Goal: Information Seeking & Learning: Understand process/instructions

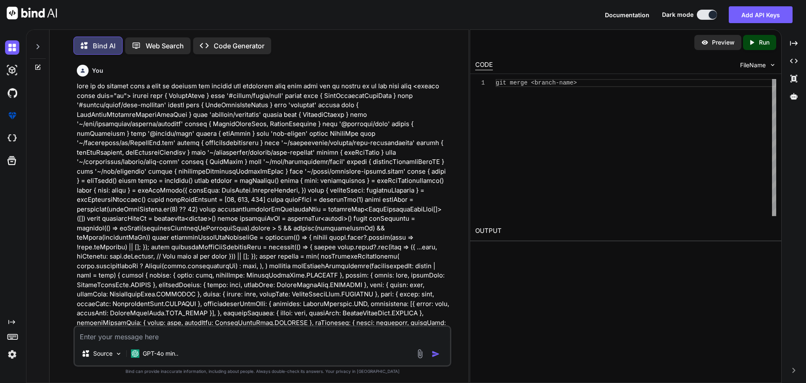
scroll to position [7459, 0]
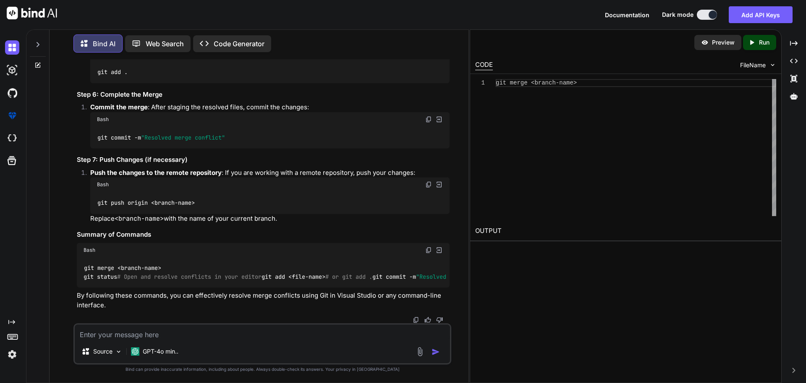
type textarea "You got merge issues on landing-page-dialog. You'll need to rebase to see what …"
type textarea "x"
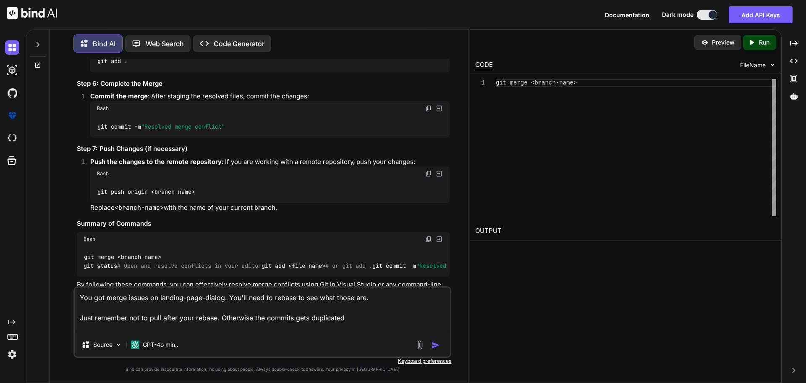
click at [87, 296] on textarea "You got merge issues on landing-page-dialog. You'll need to rebase to see what …" at bounding box center [262, 309] width 375 height 45
type textarea "igot merge issues on landing-page-dialog. You'll need to rebase to see what tho…"
type textarea "x"
type textarea "i got merge issues on landing-page-dialog. You'll need to rebase to see what th…"
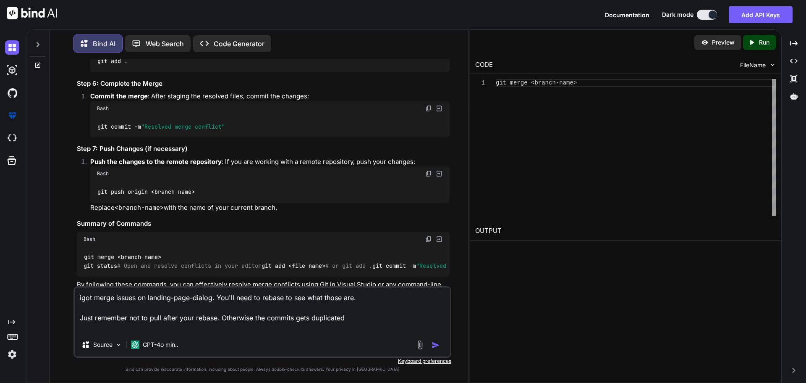
type textarea "x"
type textarea "i hgot merge issues on landing-page-dialog. You'll need to rebase to see what t…"
type textarea "x"
type textarea "i hagot merge issues on landing-page-dialog. You'll need to rebase to see what …"
type textarea "x"
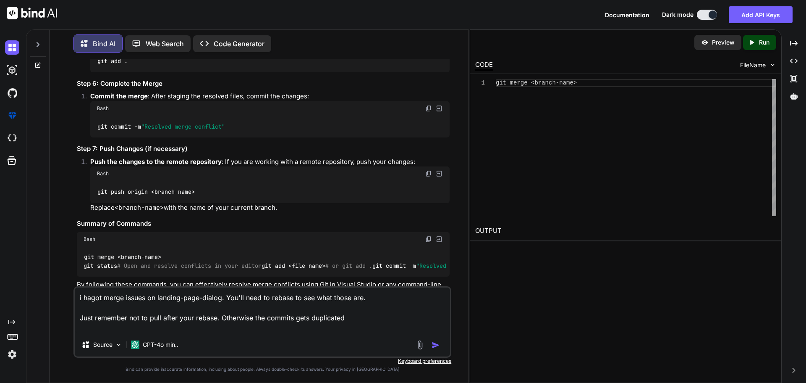
type textarea "i havgot merge issues on landing-page-dialog. You'll need to rebase to see what…"
type textarea "x"
type textarea "i havegot merge issues on landing-page-dialog. You'll need to rebase to see wha…"
type textarea "x"
type textarea "i have got merge issues on landing-page-dialog. You'll need to rebase to see wh…"
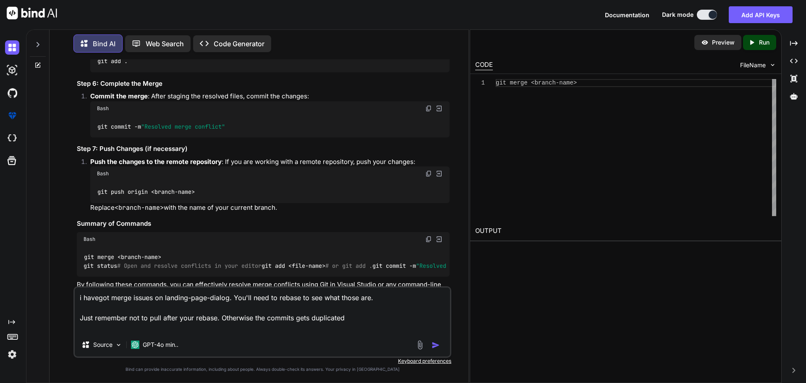
type textarea "x"
type textarea "i have mgot merge issues on landing-page-dialog. You'll need to rebase to see w…"
type textarea "x"
type textarea "i have megot merge issues on landing-page-dialog. You'll need to rebase to see …"
type textarea "x"
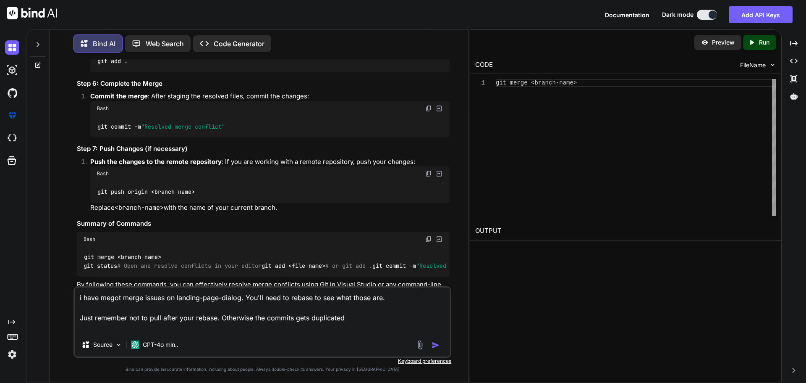
type textarea "i have mergot merge issues on landing-page-dialog. You'll need to rebase to see…"
type textarea "x"
type textarea "i have merggot merge issues on landing-page-dialog. You'll need to rebase to se…"
type textarea "x"
type textarea "i have mergegot merge issues on landing-page-dialog. You'll need to rebase to s…"
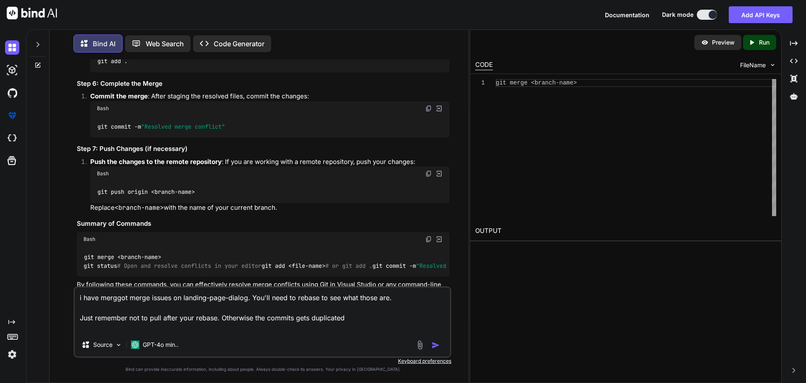
type textarea "x"
type textarea "i have merge got merge issues on landing-page-dialog. You'll need to rebase to …"
type textarea "x"
type textarea "i have merge igot merge issues on landing-page-dialog. You'll need to rebase to…"
type textarea "x"
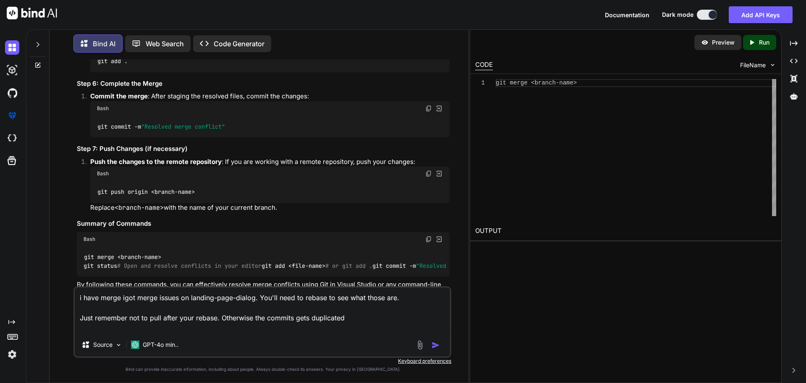
type textarea "i have merge isgot merge issues on landing-page-dialog. You'll need to rebase t…"
type textarea "x"
type textarea "i have merge issgot merge issues on landing-page-dialog. You'll need to rebase …"
type textarea "x"
type textarea "i have merge issugot merge issues on landing-page-dialog. You'll need to rebase…"
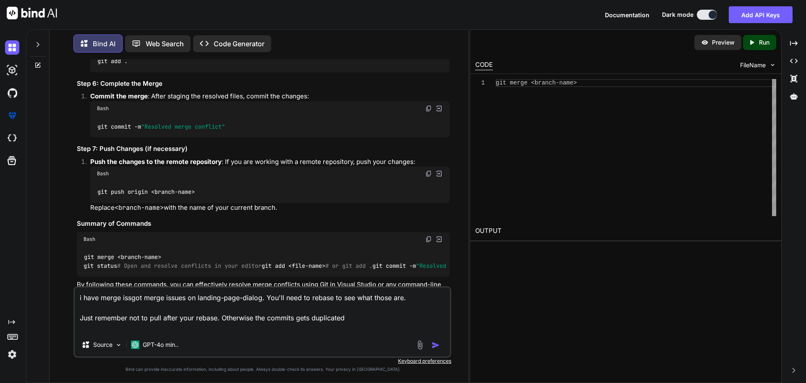
type textarea "x"
type textarea "i have merge issuegot merge issues on landing-page-dialog. You'll need to rebas…"
type textarea "x"
type textarea "i have merge issuesgot merge issues on landing-page-dialog. You'll need to reba…"
type textarea "x"
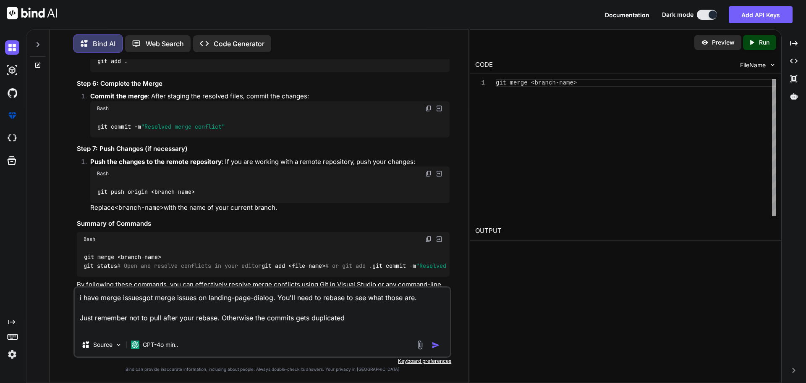
type textarea "i have merge issues got merge issues on landing-page-dialog. You'll need to reb…"
type textarea "x"
type textarea "i have merge issuesgot merge issues on landing-page-dialog. You'll need to reba…"
type textarea "x"
type textarea "i have merge issuegot merge issues on landing-page-dialog. You'll need to rebas…"
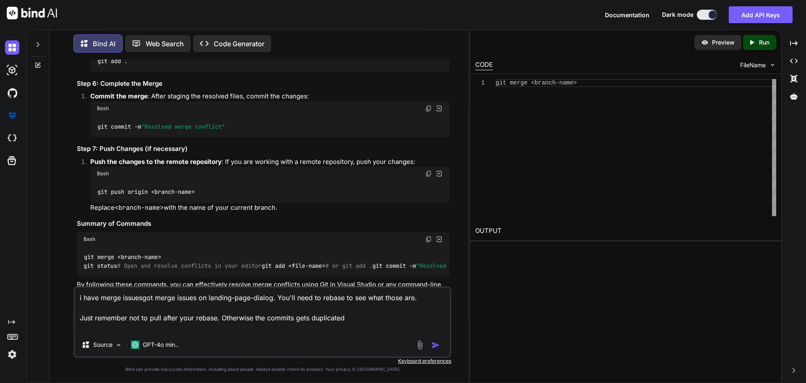
type textarea "x"
type textarea "i have merge issugot merge issues on landing-page-dialog. You'll need to rebase…"
type textarea "x"
type textarea "i have merge issgot merge issues on landing-page-dialog. You'll need to rebase …"
type textarea "x"
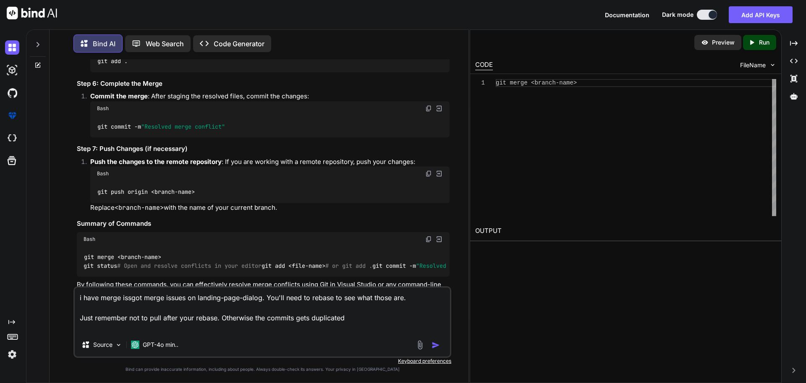
type textarea "i have merge isgot merge issues on landing-page-dialog. You'll need to rebase t…"
type textarea "x"
type textarea "i have merge igot merge issues on landing-page-dialog. You'll need to rebase to…"
type textarea "x"
type textarea "i have merge got merge issues on landing-page-dialog. You'll need to rebase to …"
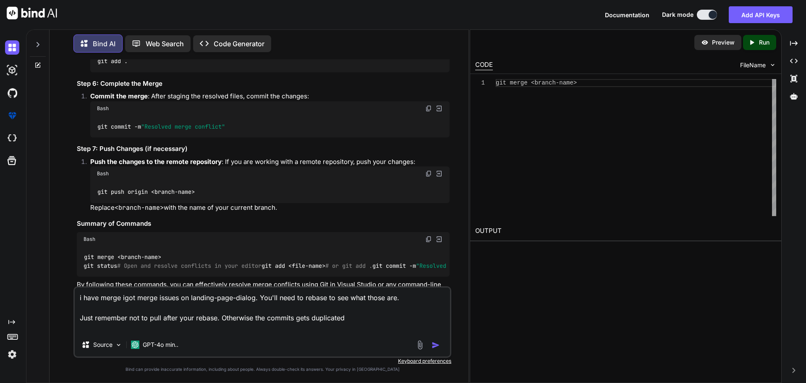
type textarea "x"
type textarea "i have mergegot merge issues on landing-page-dialog. You'll need to rebase to s…"
type textarea "x"
type textarea "i have merggot merge issues on landing-page-dialog. You'll need to rebase to se…"
type textarea "x"
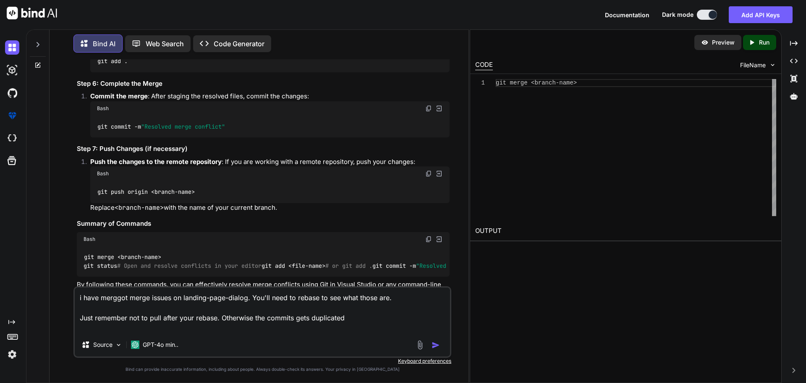
type textarea "i have mergot merge issues on landing-page-dialog. You'll need to rebase to see…"
type textarea "x"
type textarea "i have megot merge issues on landing-page-dialog. You'll need to rebase to see …"
type textarea "x"
type textarea "i have mgot merge issues on landing-page-dialog. You'll need to rebase to see w…"
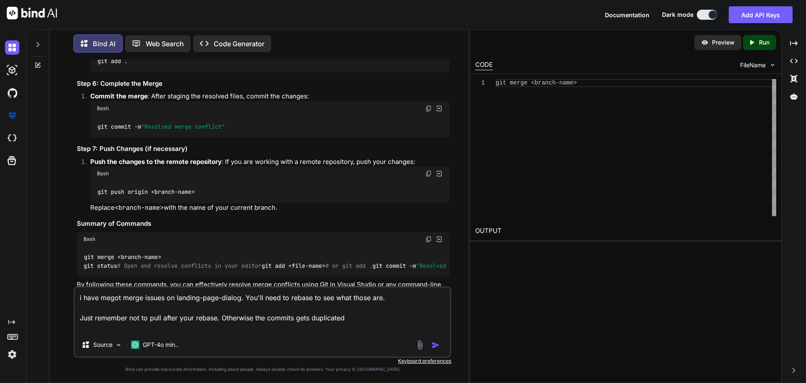
type textarea "x"
type textarea "i have got merge issues on landing-page-dialog. You'll need to rebase to see wh…"
type textarea "x"
type textarea "i havegot merge issues on landing-page-dialog. You'll need to rebase to see wha…"
type textarea "x"
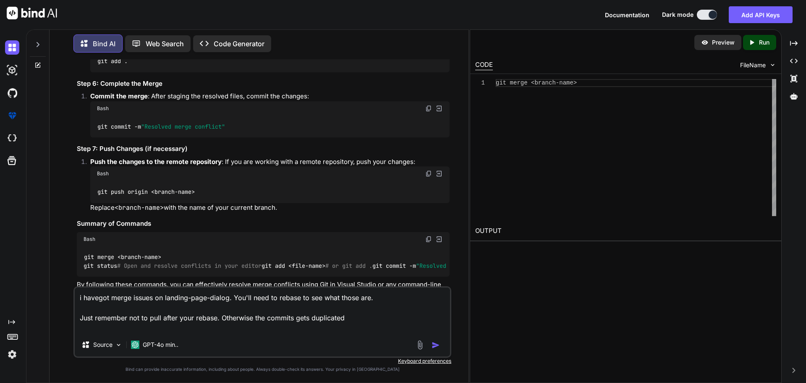
type textarea "i havgot merge issues on landing-page-dialog. You'll need to rebase to see what…"
type textarea "x"
type textarea "i hagot merge issues on landing-page-dialog. You'll need to rebase to see what …"
type textarea "x"
type textarea "i hgot merge issues on landing-page-dialog. You'll need to rebase to see what t…"
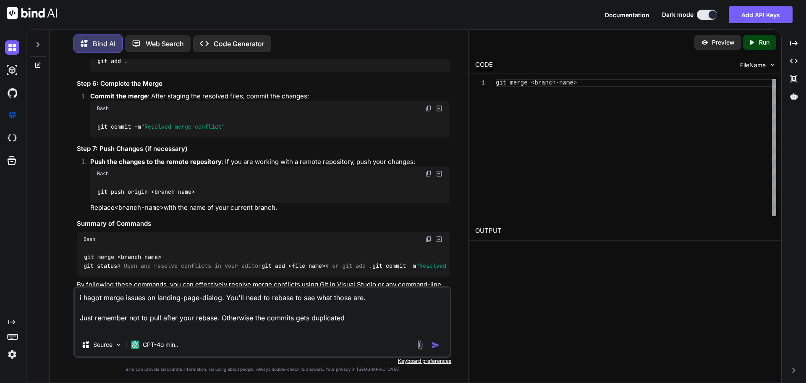
type textarea "x"
type textarea "i got merge issues on landing-page-dialog. You'll need to rebase to see what th…"
type textarea "x"
type textarea "igot merge issues on landing-page-dialog. You'll need to rebase to see what tho…"
type textarea "x"
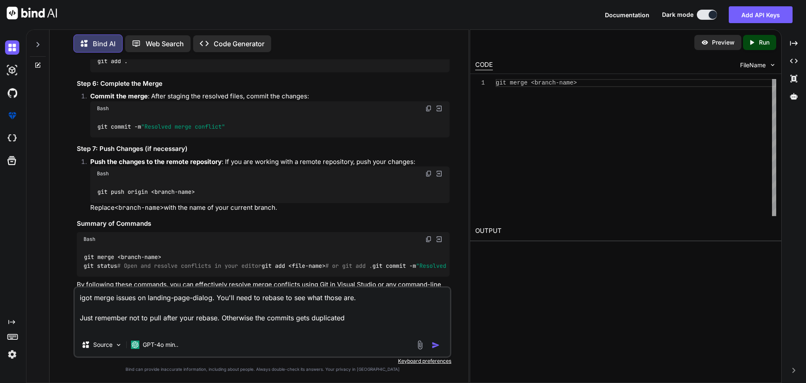
type textarea "i got merge issues on landing-page-dialog. You'll need to rebase to see what th…"
type textarea "x"
click at [214, 299] on textarea "i got merge issues on landing-page-dialog. You'll need to rebase to see what th…" at bounding box center [262, 309] width 375 height 45
type textarea "i got merge issues on landing-page-dialog.. You'll need to rebase to see what t…"
type textarea "x"
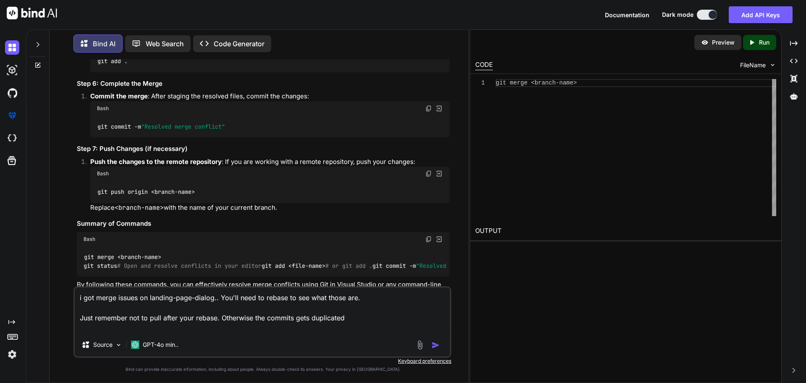
type textarea "i got merge issues on landing-page-dialog.v. You'll need to rebase to see what …"
type textarea "x"
type textarea "i got merge issues on [DOMAIN_NAME]. You'll need to rebase to see what those ar…"
type textarea "x"
type textarea "i got merge issues on landing-page-dialog.vue. You'll need to rebase to see wha…"
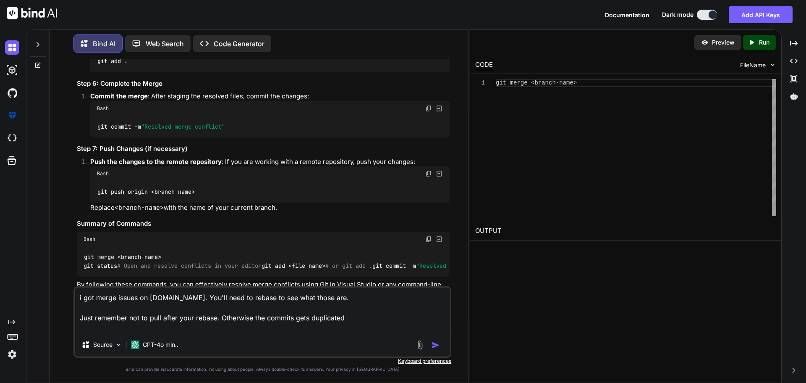
type textarea "x"
type textarea "i got merge issues on landing-page-dialog.vue . You'll need to rebase to see wh…"
type textarea "x"
click at [375, 298] on textarea "i got merge issues on landing-page-dialog.vue . You'll need to rebase to see wh…" at bounding box center [262, 309] width 375 height 45
click at [345, 320] on textarea "i got merge issues on landing-page-dialog.vue . You'll need to rebase to see wh…" at bounding box center [262, 309] width 375 height 45
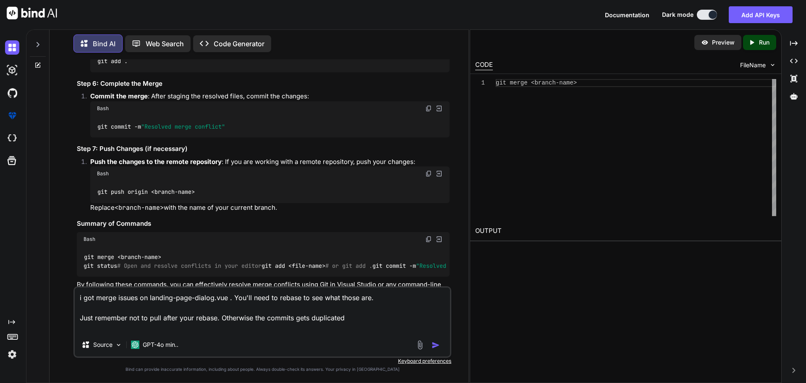
type textarea "i got merge issues on landing-page-dialog.vue . You'll need to rebase to see wh…"
type textarea "x"
type textarea "i got merge issues on landing-page-dialog.vue . You'll need to rebase to see wh…"
type textarea "x"
type textarea "i got merge issues on landing-page-dialog.vue . You'll need to rebase to see wh…"
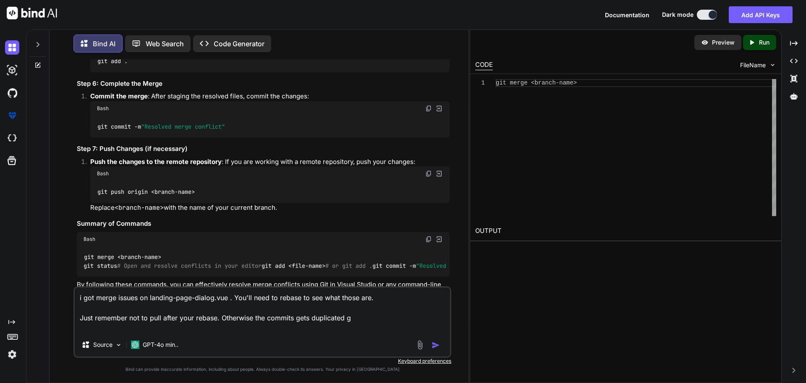
type textarea "x"
type textarea "i got merge issues on landing-page-dialog.vue . You'll need to rebase to see wh…"
type textarea "x"
type textarea "i got merge issues on landing-page-dialog.vue . You'll need to rebase to see wh…"
type textarea "x"
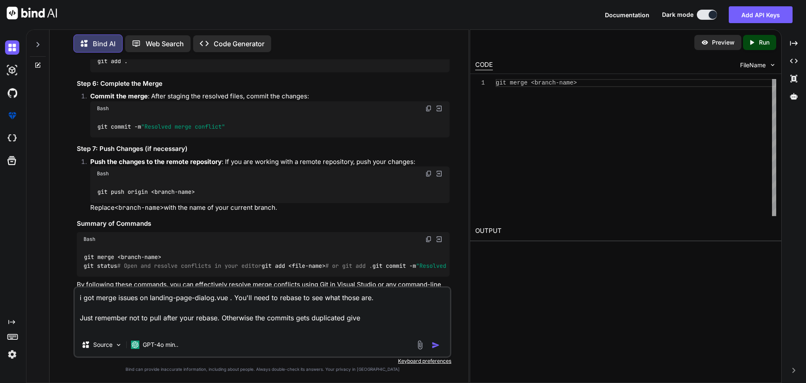
type textarea "i got merge issues on landing-page-dialog.vue . You'll need to rebase to see wh…"
type textarea "x"
type textarea "i got merge issues on landing-page-dialog.vue . You'll need to rebase to see wh…"
type textarea "x"
type textarea "i got merge issues on landing-page-dialog.vue . You'll need to rebase to see wh…"
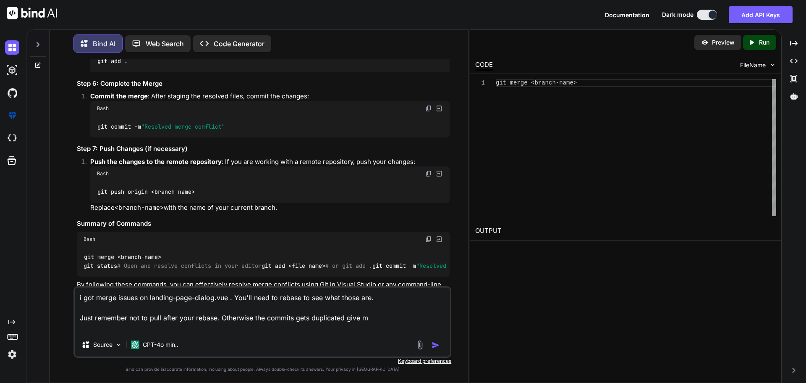
type textarea "x"
type textarea "i got merge issues on landing-page-dialog.vue . You'll need to rebase to see wh…"
type textarea "x"
type textarea "i got merge issues on landing-page-dialog.vue . You'll need to rebase to see wh…"
type textarea "x"
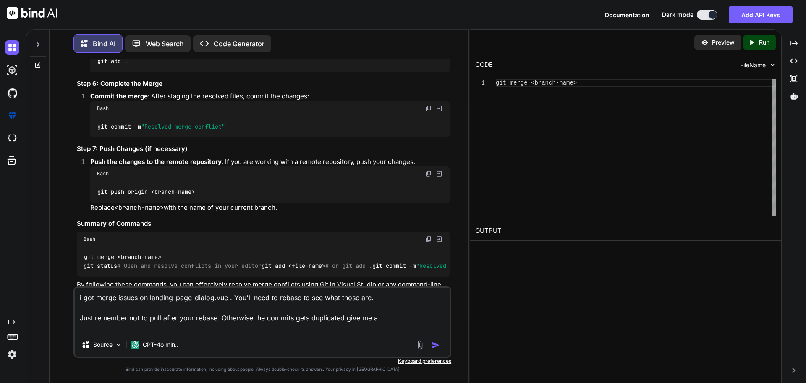
type textarea "i got merge issues on landing-page-dialog.vue . You'll need to rebase to see wh…"
type textarea "x"
type textarea "i got merge issues on landing-page-dialog.vue . You'll need to rebase to see wh…"
type textarea "x"
type textarea "i got merge issues on landing-page-dialog.vue . You'll need to rebase to see wh…"
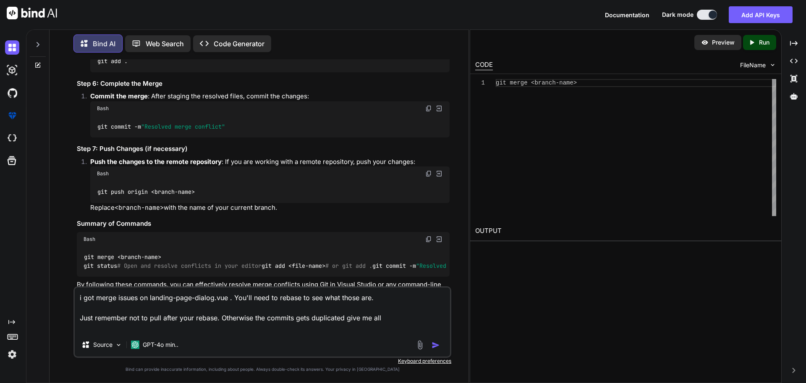
type textarea "x"
type textarea "i got merge issues on landing-page-dialog.vue . You'll need to rebase to see wh…"
type textarea "x"
type textarea "i got merge issues on landing-page-dialog.vue . You'll need to rebase to see wh…"
type textarea "x"
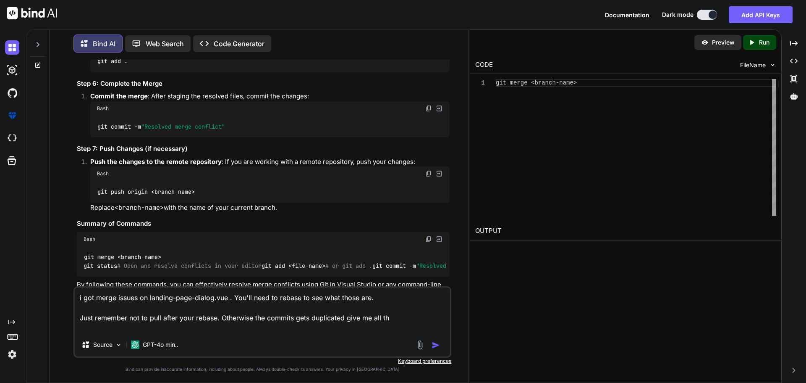
type textarea "i got merge issues on landing-page-dialog.vue . You'll need to rebase to see wh…"
type textarea "x"
type textarea "i got merge issues on landing-page-dialog.vue . You'll need to rebase to see wh…"
type textarea "x"
type textarea "i got merge issues on landing-page-dialog.vue . You'll need to rebase to see wh…"
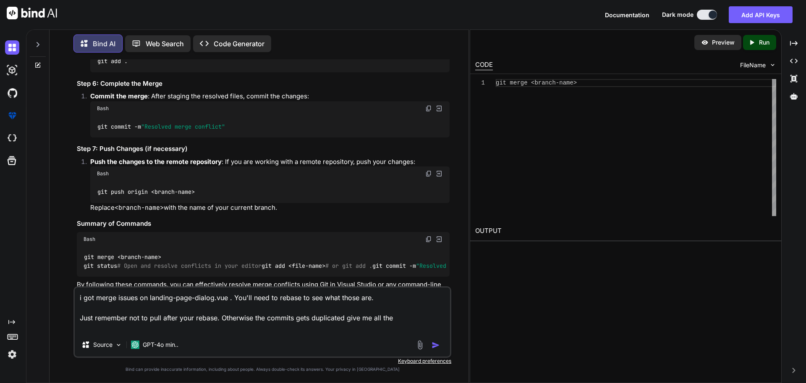
type textarea "x"
type textarea "i got merge issues on landing-page-dialog.vue . You'll need to rebase to see wh…"
type textarea "x"
type textarea "i got merge issues on landing-page-dialog.vue . You'll need to rebase to see wh…"
type textarea "x"
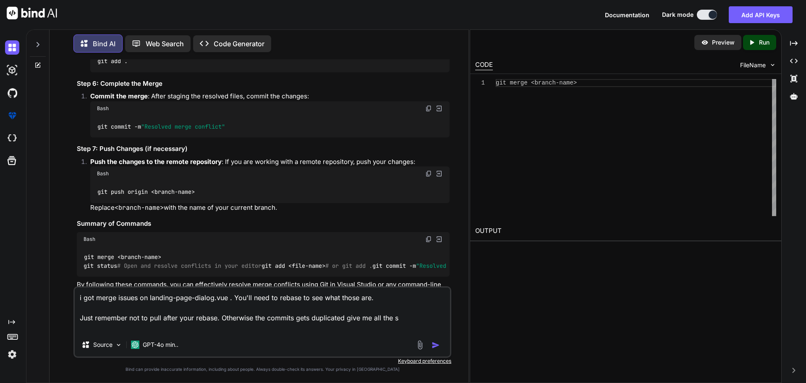
type textarea "i got merge issues on landing-page-dialog.vue . You'll need to rebase to see wh…"
type textarea "x"
type textarea "i got merge issues on landing-page-dialog.vue . You'll need to rebase to see wh…"
type textarea "x"
type textarea "i got merge issues on landing-page-dialog.vue . You'll need to rebase to see wh…"
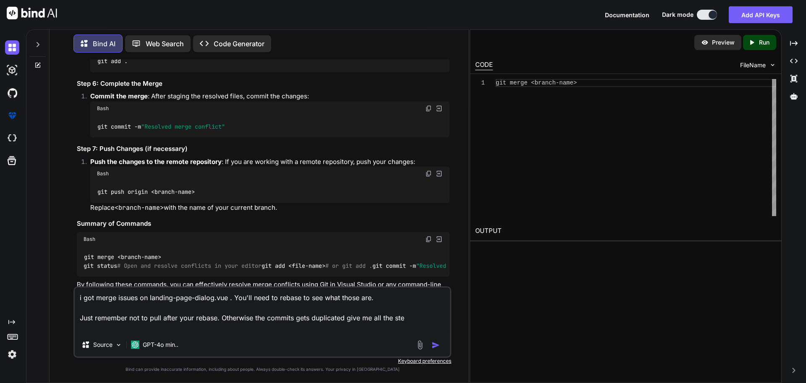
type textarea "x"
type textarea "i got merge issues on landing-page-dialog.vue . You'll need to rebase to see wh…"
type textarea "x"
type textarea "i got merge issues on landing-page-dialog.vue . You'll need to rebase to see wh…"
type textarea "x"
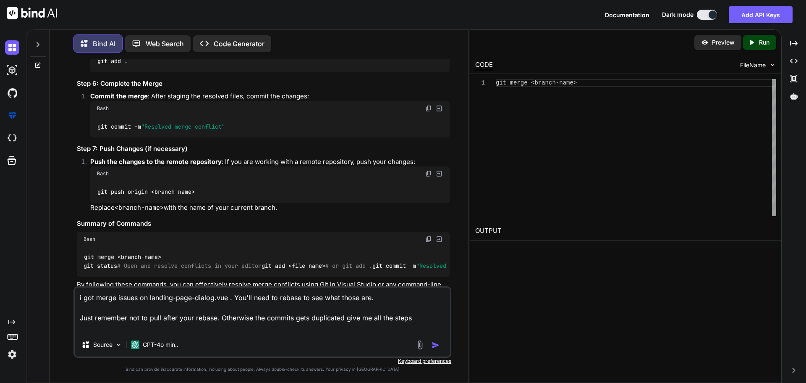
type textarea "i got merge issues on landing-page-dialog.vue . You'll need to rebase to see wh…"
type textarea "x"
type textarea "i got merge issues on landing-page-dialog.vue . You'll need to rebase to see wh…"
type textarea "x"
type textarea "i got merge issues on landing-page-dialog.vue . You'll need to rebase to see wh…"
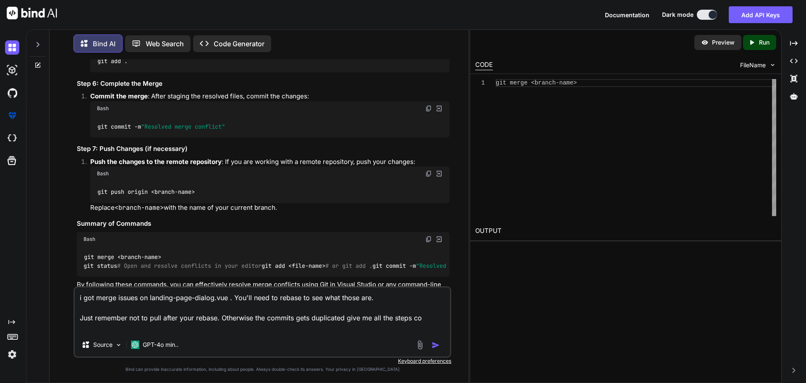
type textarea "x"
type textarea "i got merge issues on landing-page-dialog.vue . You'll need to rebase to see wh…"
type textarea "x"
type textarea "i got merge issues on landing-page-dialog.vue . You'll need to rebase to see wh…"
type textarea "x"
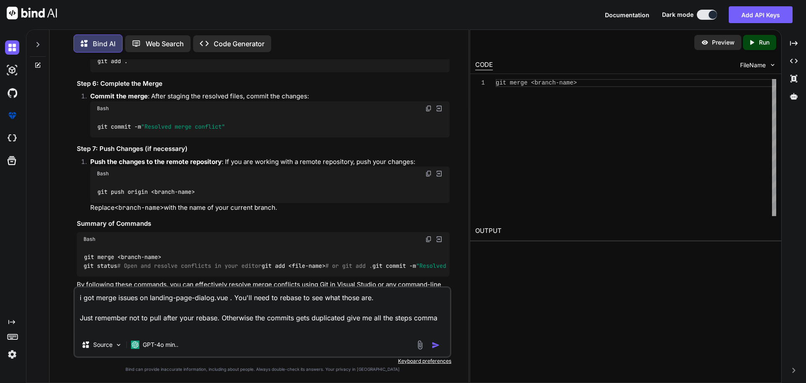
type textarea "i got merge issues on landing-page-dialog.vue . You'll need to rebase to see wh…"
type textarea "x"
type textarea "i got merge issues on landing-page-dialog.vue . You'll need to rebase to see wh…"
type textarea "x"
type textarea "i got merge issues on landing-page-dialog.vue . You'll need to rebase to see wh…"
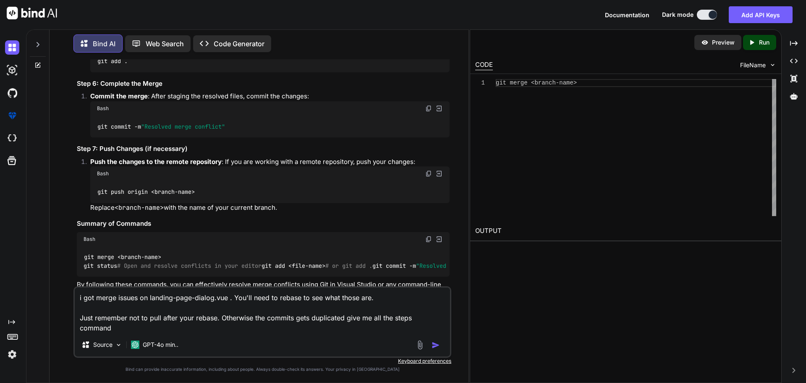
type textarea "x"
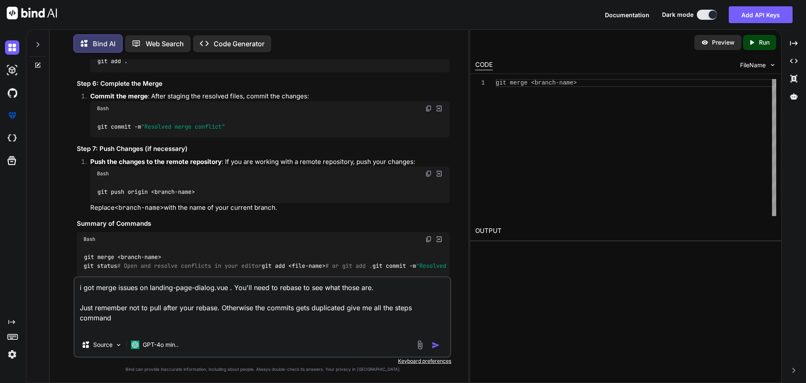
type textarea "i got merge issues on landing-page-dialog.vue . You'll need to rebase to see wh…"
type textarea "x"
type textarea "i got merge issues on landing-page-dialog.vue . You'll need to rebase to see wh…"
type textarea "x"
type textarea "i got merge issues on landing-page-dialog.vue . You'll need to rebase to see wh…"
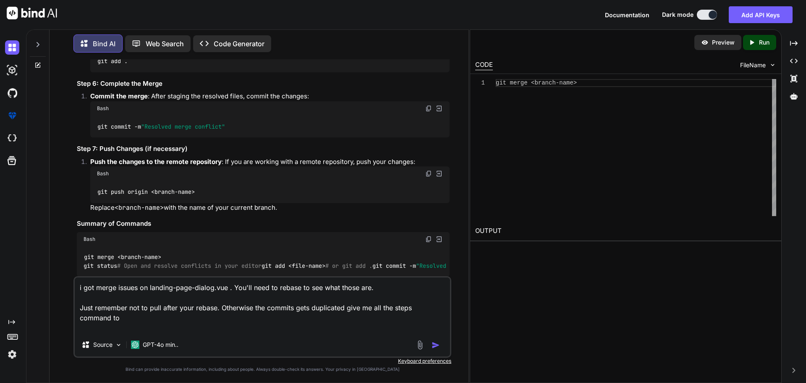
type textarea "x"
type textarea "i got merge issues on landing-page-dialog.vue . You'll need to rebase to see wh…"
type textarea "x"
type textarea "i got merge issues on landing-page-dialog.vue . You'll need to rebase to see wh…"
type textarea "x"
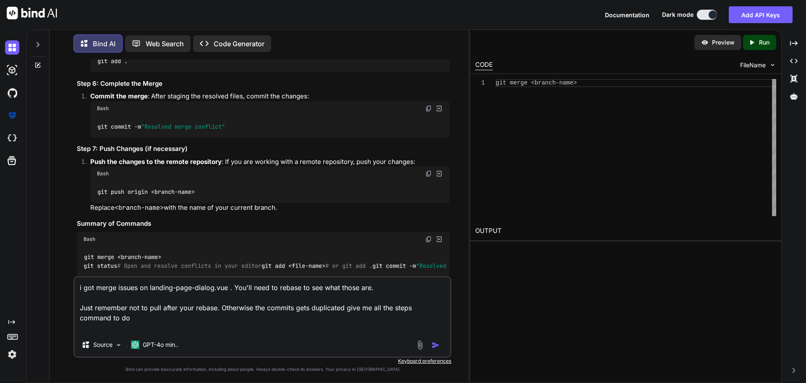
type textarea "i got merge issues on landing-page-dialog.vue . You'll need to rebase to see wh…"
type textarea "x"
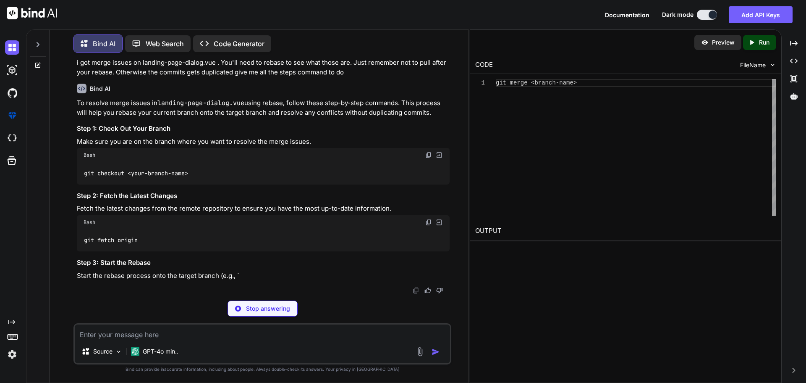
scroll to position [8164, 0]
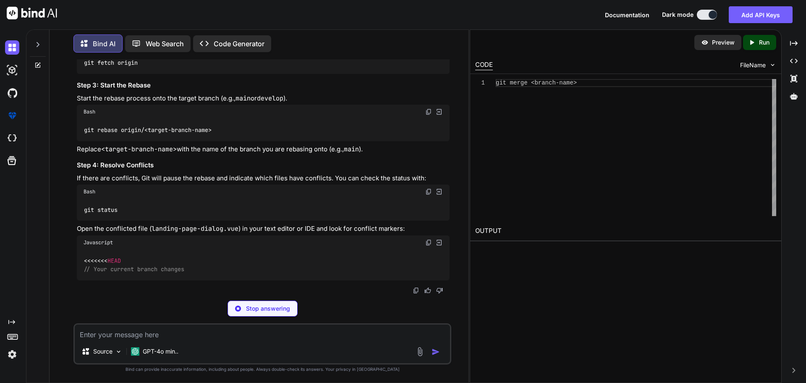
type textarea "x"
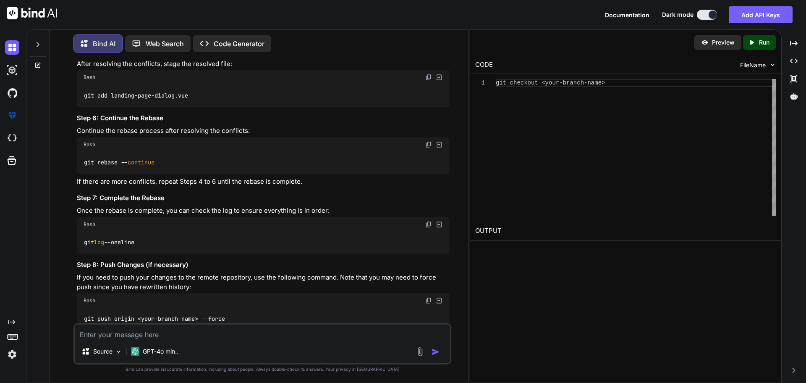
drag, startPoint x: 195, startPoint y: 234, endPoint x: 84, endPoint y: 236, distance: 110.9
copy code "git checkout <your-branch-name>"
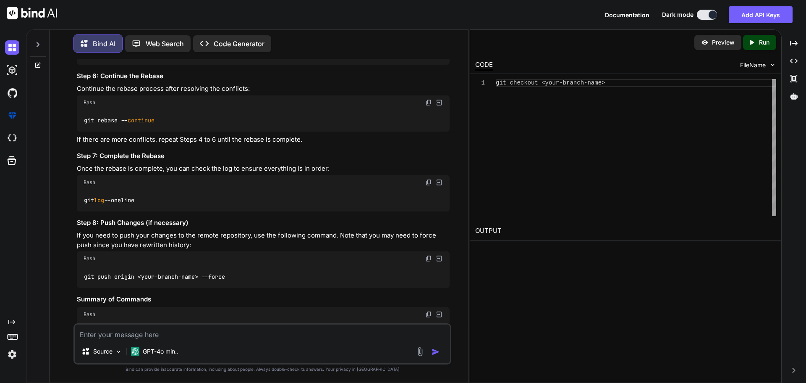
drag, startPoint x: 147, startPoint y: 259, endPoint x: 83, endPoint y: 257, distance: 64.3
copy code "git fetch origin"
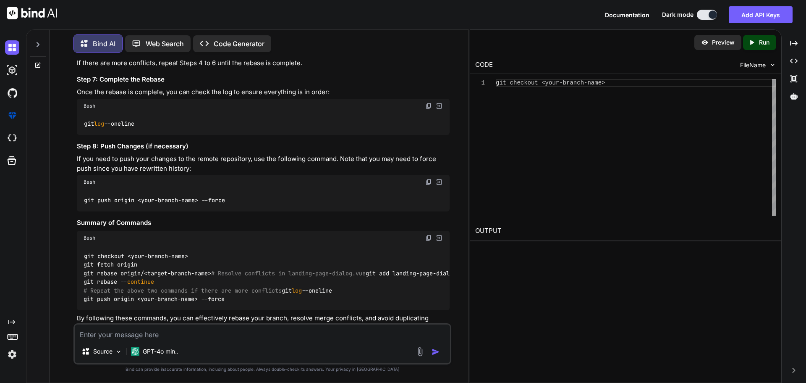
scroll to position [8290, 0]
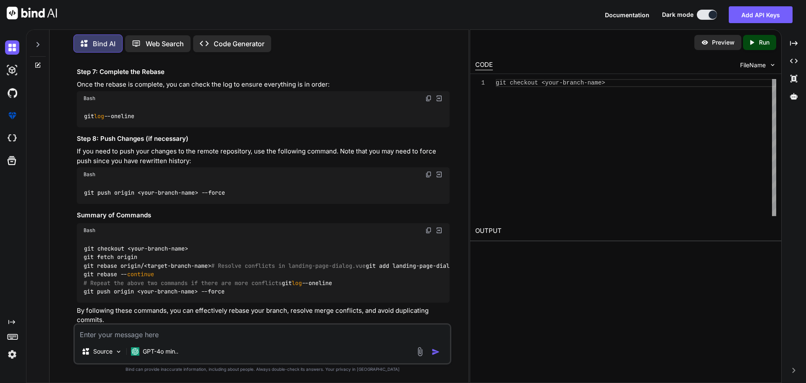
drag, startPoint x: 145, startPoint y: 240, endPoint x: 75, endPoint y: 239, distance: 69.7
click at [75, 239] on div "You Bind AI To disable the selection of options in the dropdown when the user t…" at bounding box center [263, 191] width 376 height 264
copy code "git rebase origin/"
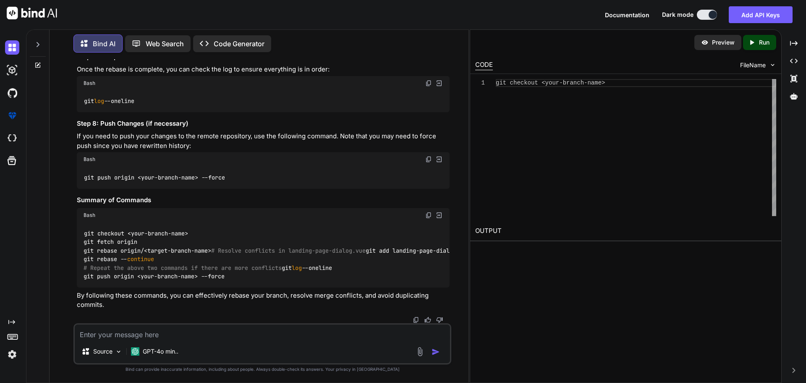
scroll to position [8626, 0]
